Goal: Information Seeking & Learning: Learn about a topic

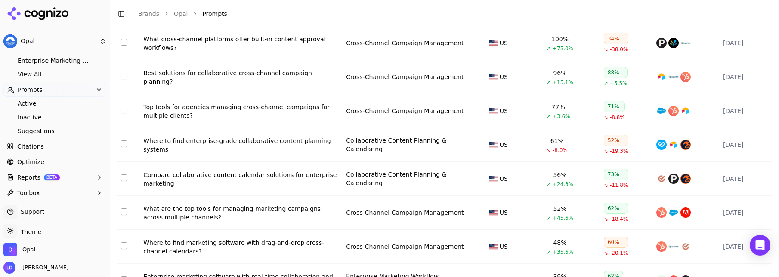
scroll to position [103, 0]
click at [55, 157] on link "Optimize" at bounding box center [54, 161] width 103 height 14
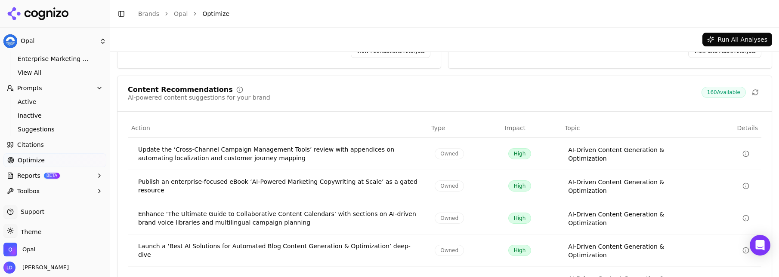
scroll to position [188, 0]
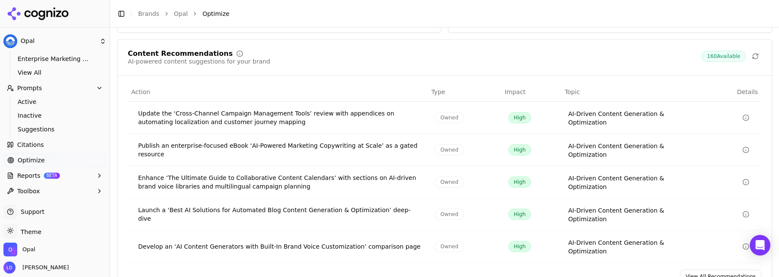
click at [702, 270] on link "View All Recommendations" at bounding box center [720, 277] width 81 height 14
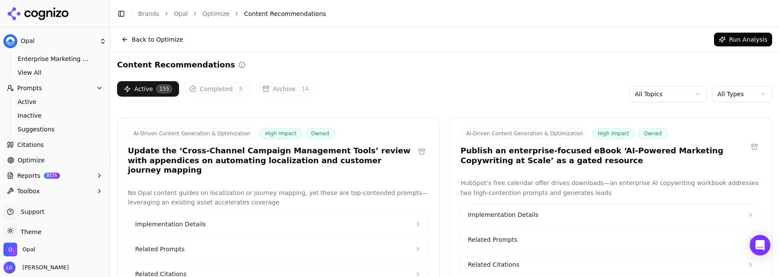
click at [717, 93] on html "Opal Platform Home Competition Topics Marketing Project Management CPM Marketin…" at bounding box center [389, 138] width 779 height 277
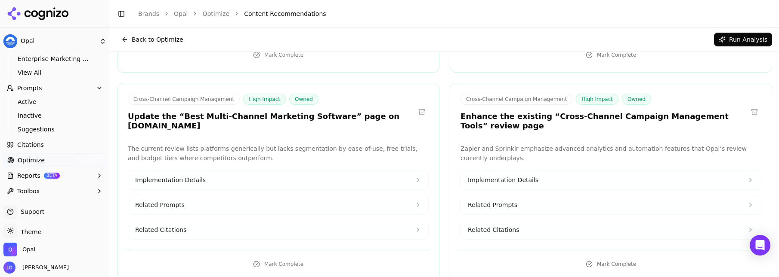
scroll to position [1321, 0]
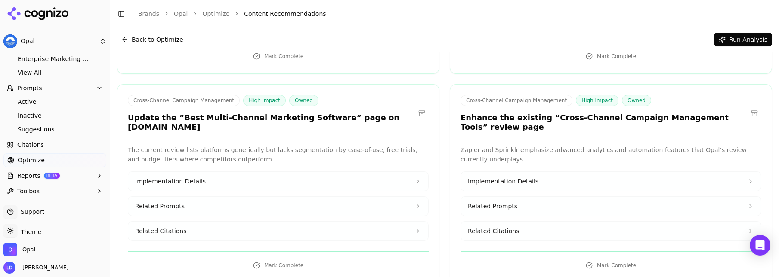
click at [236, 172] on button "Implementation Details" at bounding box center [278, 181] width 300 height 19
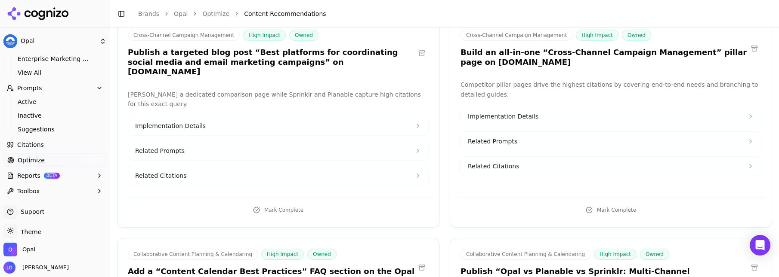
scroll to position [1736, 0]
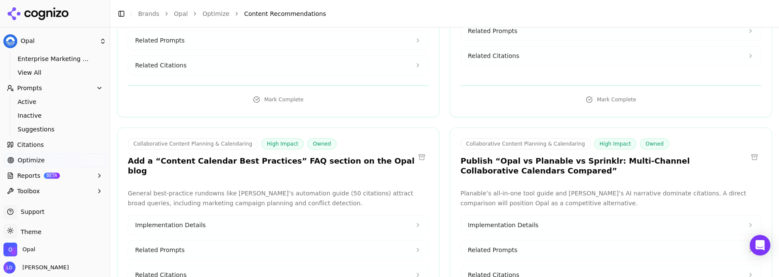
click at [542, 139] on div "Collaborative Content Planning & Calendaring High Impact Owned Publish “Opal vs…" at bounding box center [610, 159] width 321 height 40
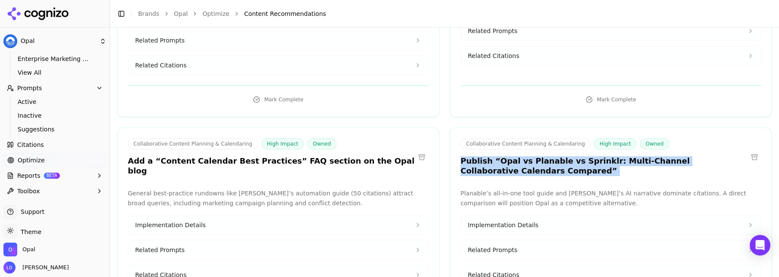
click at [542, 139] on div "Collaborative Content Planning & Calendaring High Impact Owned Publish “Opal vs…" at bounding box center [610, 159] width 321 height 40
click at [529, 157] on h3 "Publish “Opal vs Planable vs Sprinklr: Multi-Channel Collaborative Calendars Co…" at bounding box center [603, 166] width 287 height 19
drag, startPoint x: 521, startPoint y: 126, endPoint x: 488, endPoint y: 117, distance: 34.7
click at [488, 157] on h3 "Publish “Opal vs Planable vs Sprinklr: Multi-Channel Collaborative Calendars Co…" at bounding box center [603, 166] width 287 height 19
copy h3 "Opal vs Planable vs Sprinklr: Multi-Channel Collaborative Calendars Compared”"
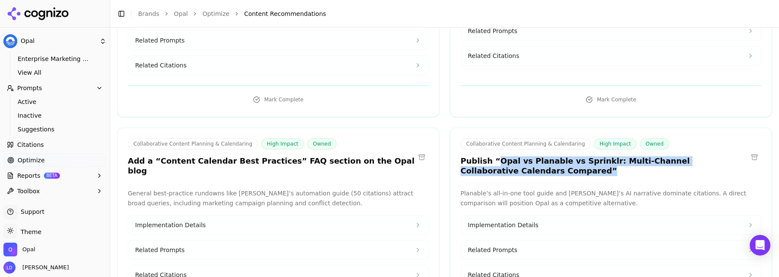
click at [529, 221] on span "Implementation Details" at bounding box center [503, 225] width 71 height 9
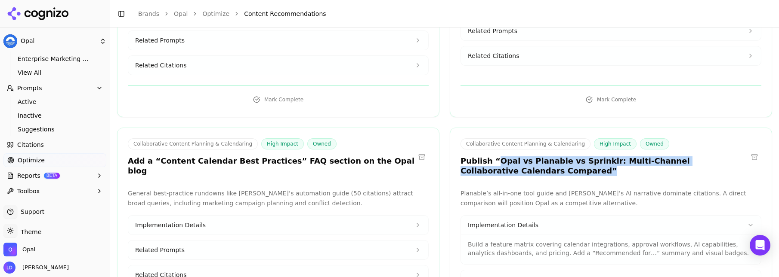
click at [533, 271] on button "Related Prompts" at bounding box center [611, 280] width 300 height 19
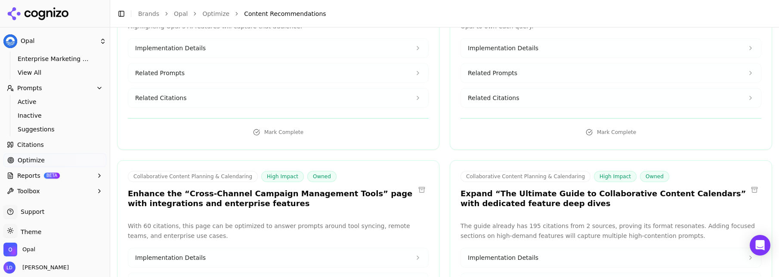
scroll to position [2201, 0]
click at [198, 253] on span "Implementation Details" at bounding box center [170, 257] width 71 height 9
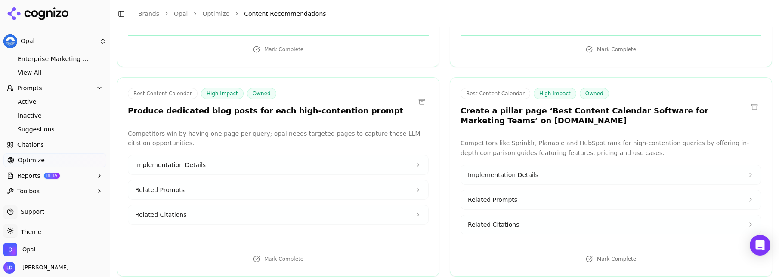
scroll to position [2744, 0]
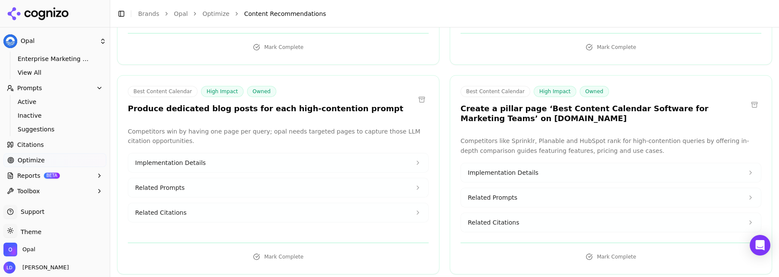
click at [517, 169] on span "Implementation Details" at bounding box center [503, 173] width 71 height 9
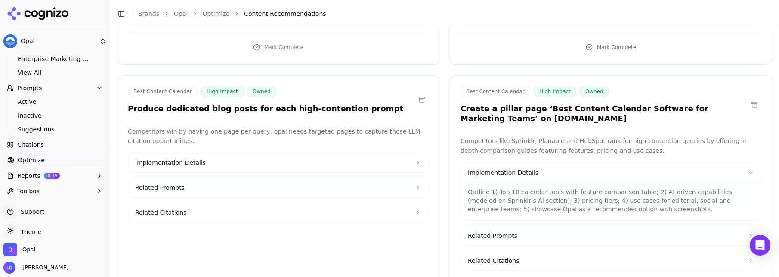
click at [529, 188] on p "Outline 1) Top 10 calendar tools with feature comparison table; 2) AI-driven ca…" at bounding box center [611, 201] width 286 height 26
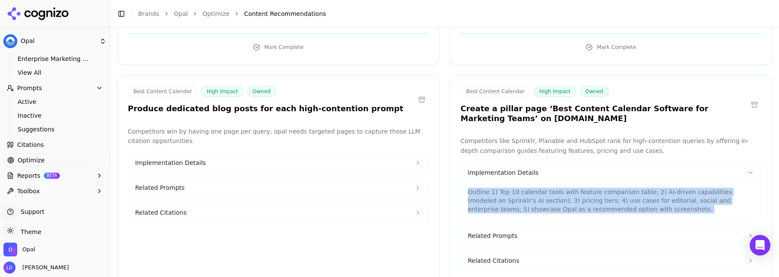
click at [529, 188] on p "Outline 1) Top 10 calendar tools with feature comparison table; 2) AI-driven ca…" at bounding box center [611, 201] width 286 height 26
click at [548, 188] on p "Outline 1) Top 10 calendar tools with feature comparison table; 2) AI-driven ca…" at bounding box center [611, 201] width 286 height 26
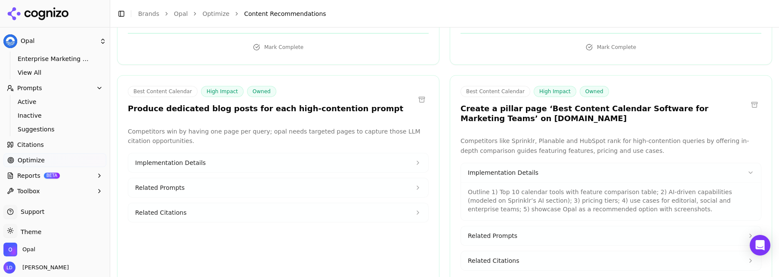
drag, startPoint x: 547, startPoint y: 71, endPoint x: 534, endPoint y: 55, distance: 20.5
click at [534, 104] on h3 "Create a pillar page ‘Best Content Calendar Software for Marketing Teams’ on [D…" at bounding box center [603, 113] width 287 height 19
click at [540, 104] on h3 "Create a pillar page ‘Best Content Calendar Software for Marketing Teams’ on [D…" at bounding box center [603, 113] width 287 height 19
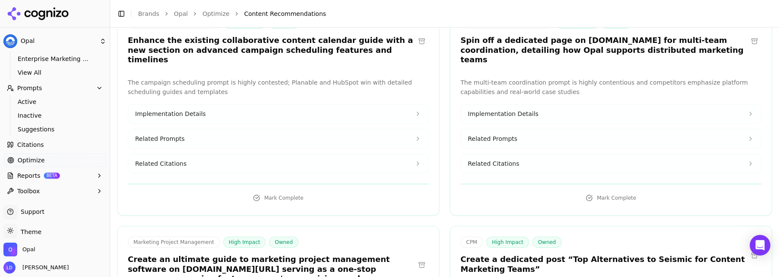
scroll to position [3499, 0]
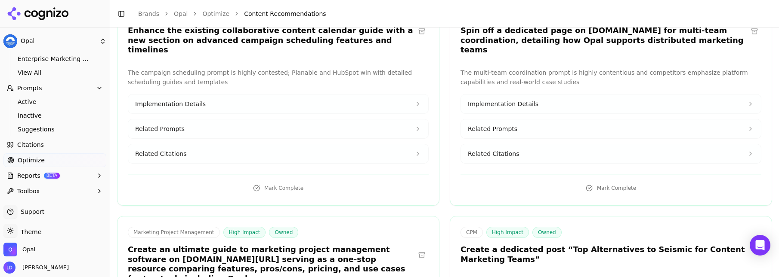
click at [336, 245] on h3 "Create an ultimate guide to marketing project management software on [DOMAIN_NA…" at bounding box center [271, 264] width 287 height 39
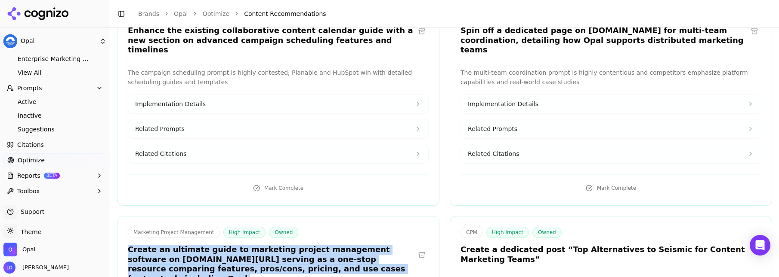
click at [336, 245] on h3 "Create an ultimate guide to marketing project management software on [DOMAIN_NA…" at bounding box center [271, 264] width 287 height 39
click at [357, 245] on h3 "Create an ultimate guide to marketing project management software on [DOMAIN_NA…" at bounding box center [271, 264] width 287 height 39
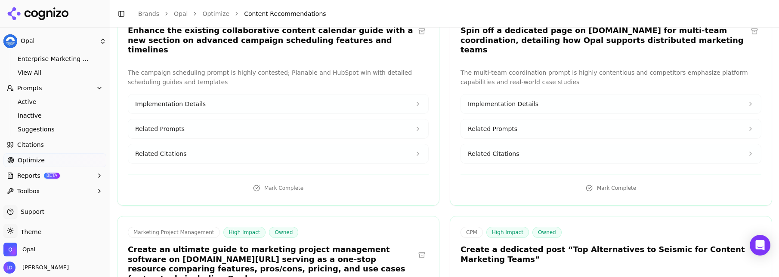
click at [246, 245] on h3 "Create an ultimate guide to marketing project management software on [DOMAIN_NA…" at bounding box center [271, 264] width 287 height 39
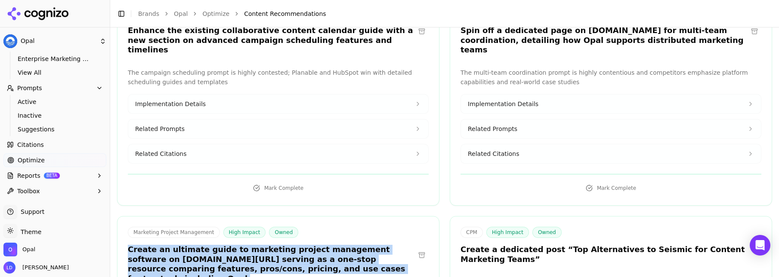
click at [246, 245] on h3 "Create an ultimate guide to marketing project management software on [DOMAIN_NA…" at bounding box center [271, 264] width 287 height 39
click at [260, 245] on h3 "Create an ultimate guide to marketing project management software on [DOMAIN_NA…" at bounding box center [271, 264] width 287 height 39
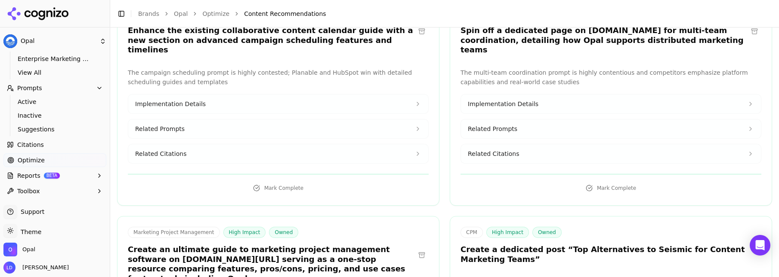
scroll to position [3511, 0]
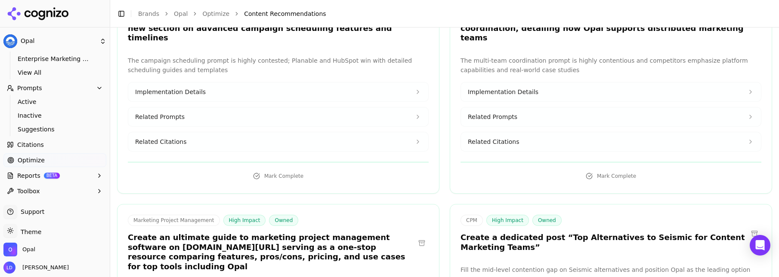
click at [269, 233] on h3 "Create an ultimate guide to marketing project management software on [DOMAIN_NA…" at bounding box center [271, 252] width 287 height 39
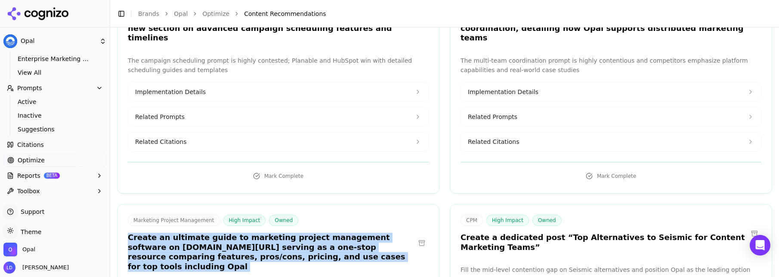
click at [269, 233] on h3 "Create an ultimate guide to marketing project management software on [DOMAIN_NA…" at bounding box center [271, 252] width 287 height 39
click at [270, 233] on h3 "Create an ultimate guide to marketing project management software on [DOMAIN_NA…" at bounding box center [271, 252] width 287 height 39
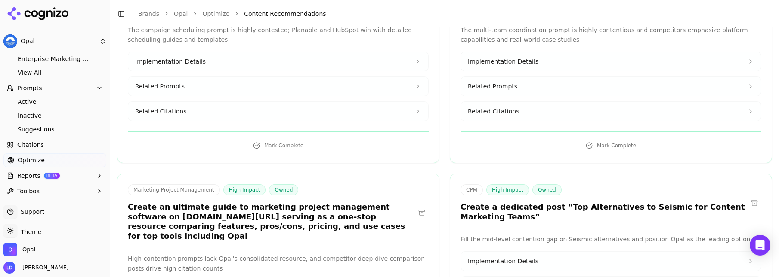
scroll to position [3552, 0]
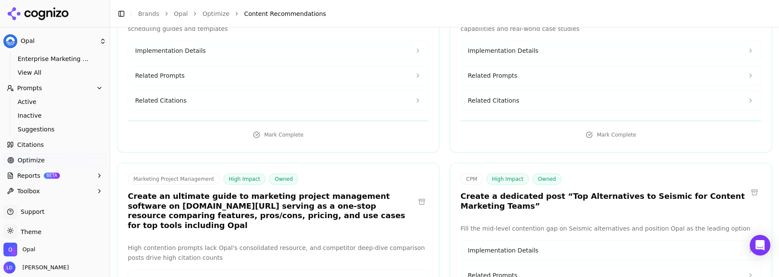
click at [221, 271] on button "Implementation Details" at bounding box center [278, 280] width 300 height 19
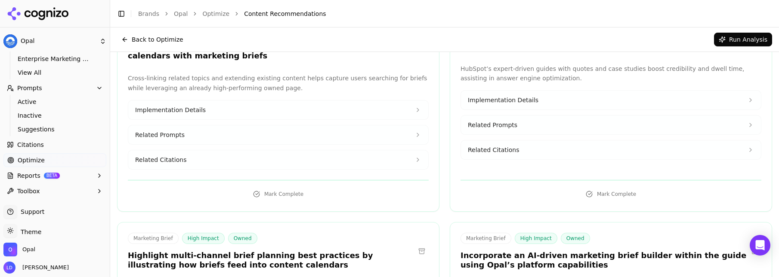
scroll to position [5019, 0]
